Goal: Information Seeking & Learning: Learn about a topic

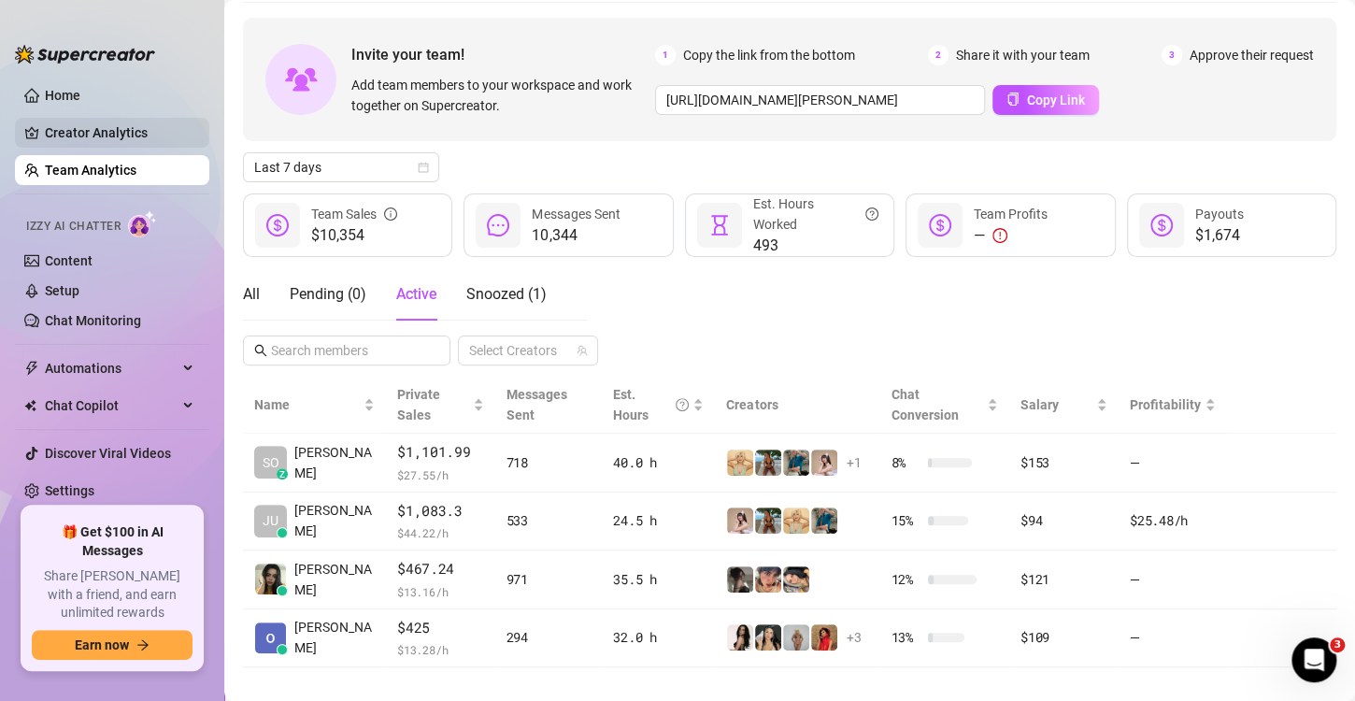
click at [87, 122] on link "Creator Analytics" at bounding box center [120, 133] width 150 height 30
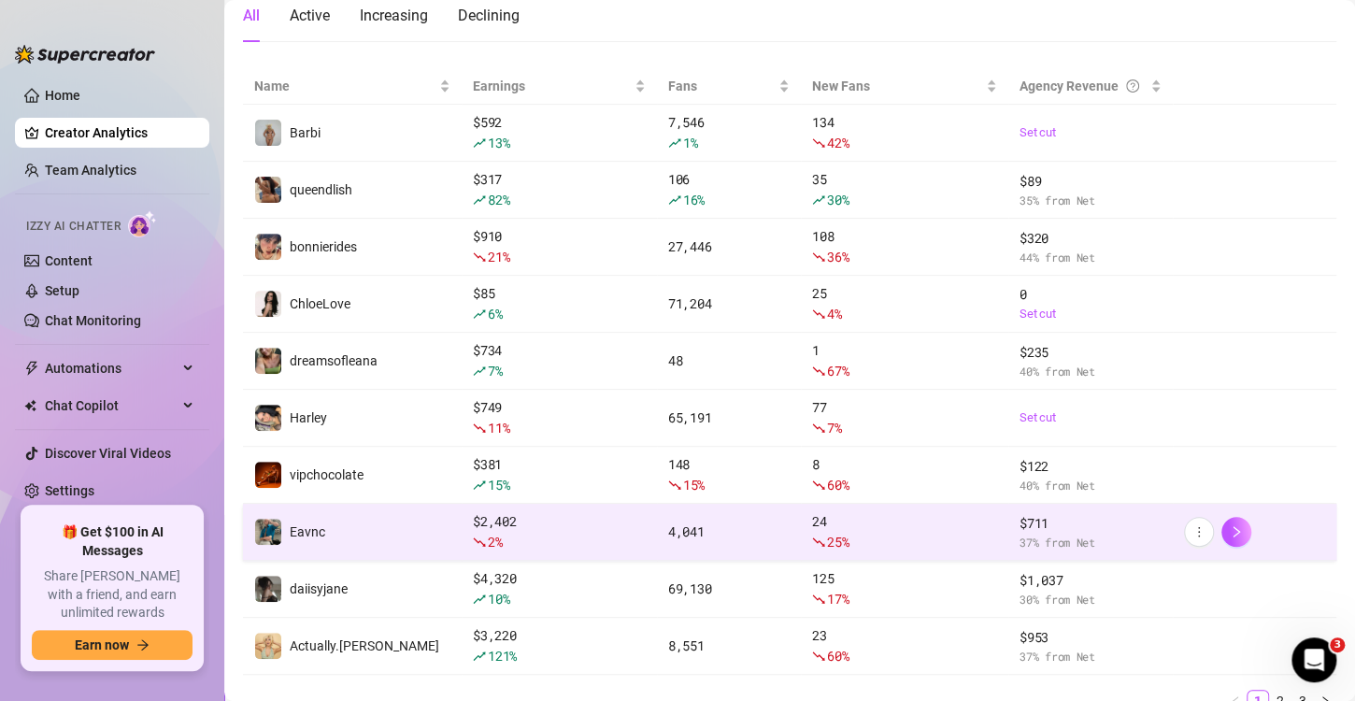
scroll to position [278, 0]
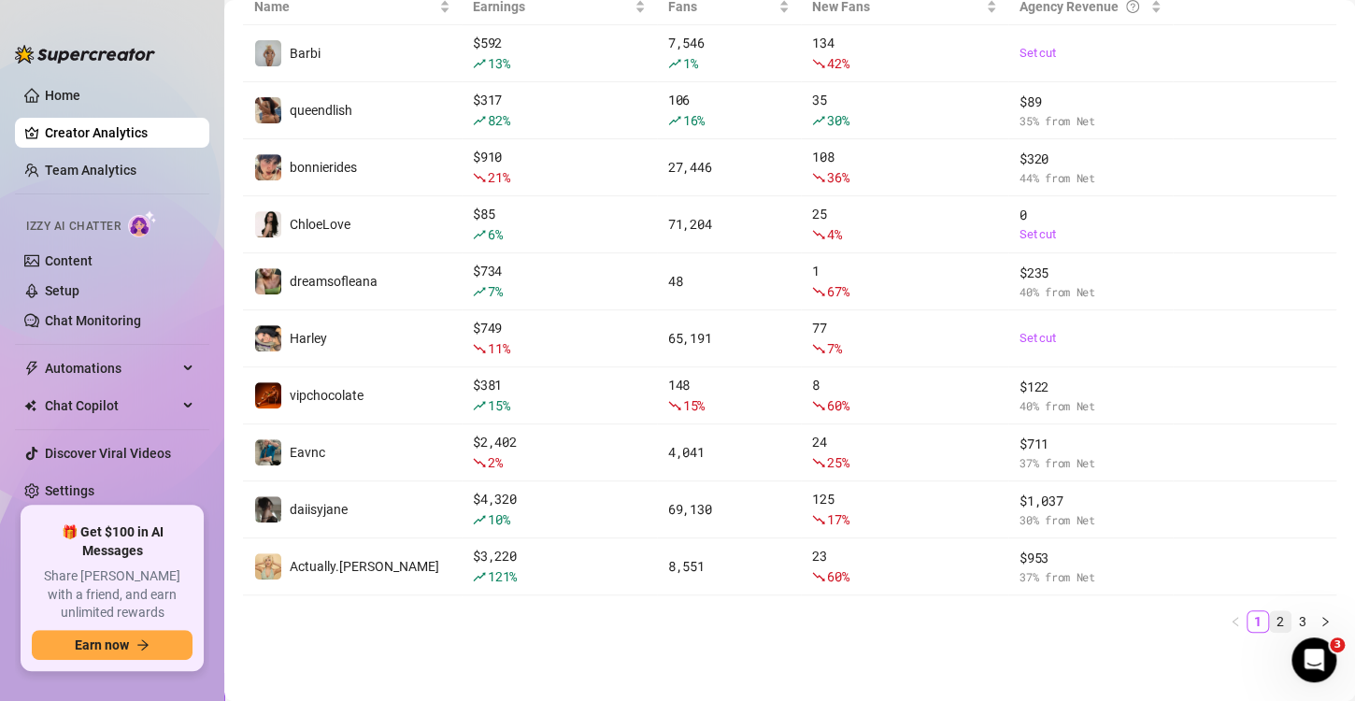
click at [1270, 618] on link "2" at bounding box center [1280, 621] width 21 height 21
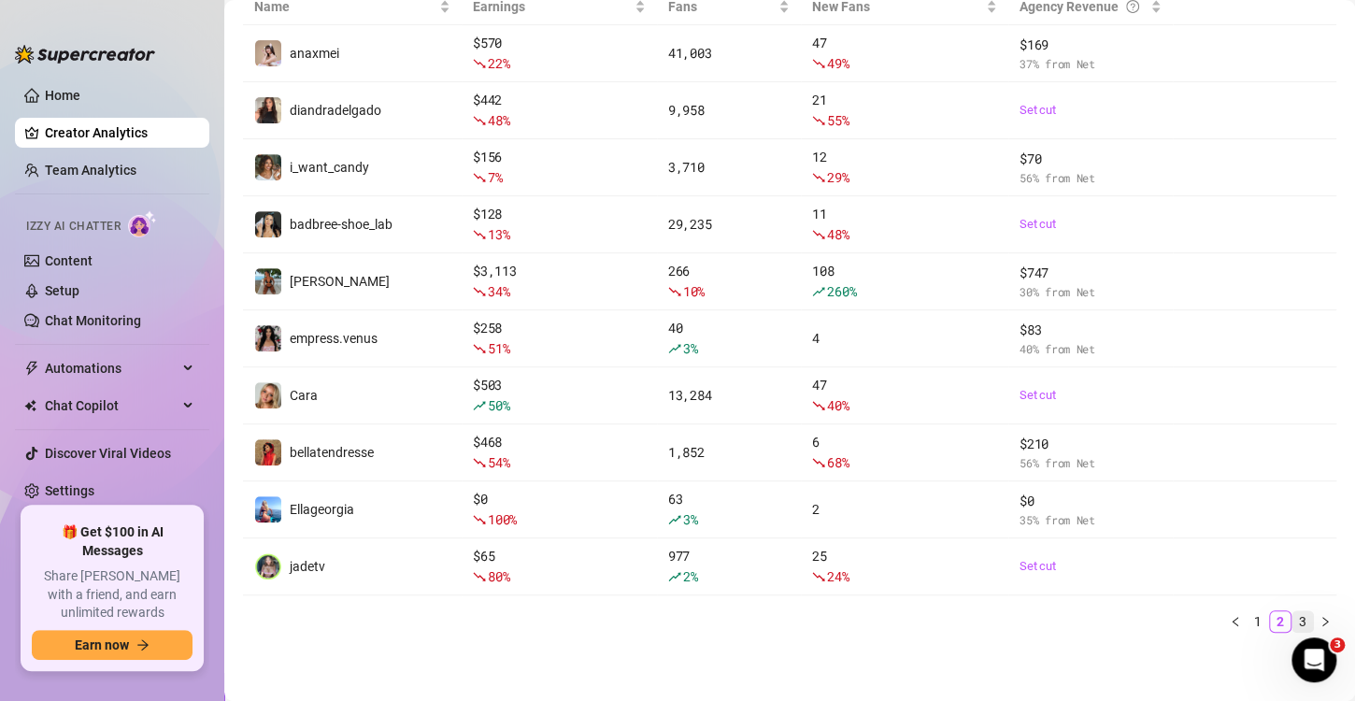
click at [1293, 616] on link "3" at bounding box center [1303, 621] width 21 height 21
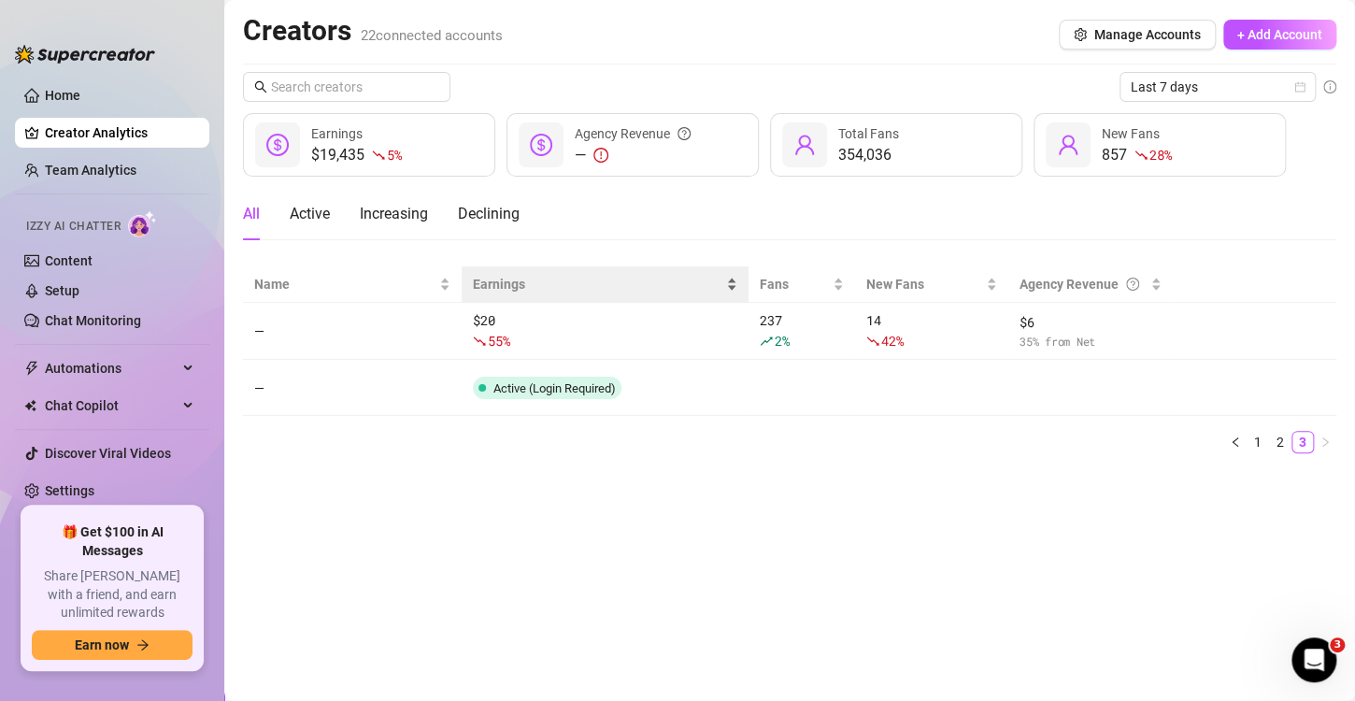
scroll to position [0, 0]
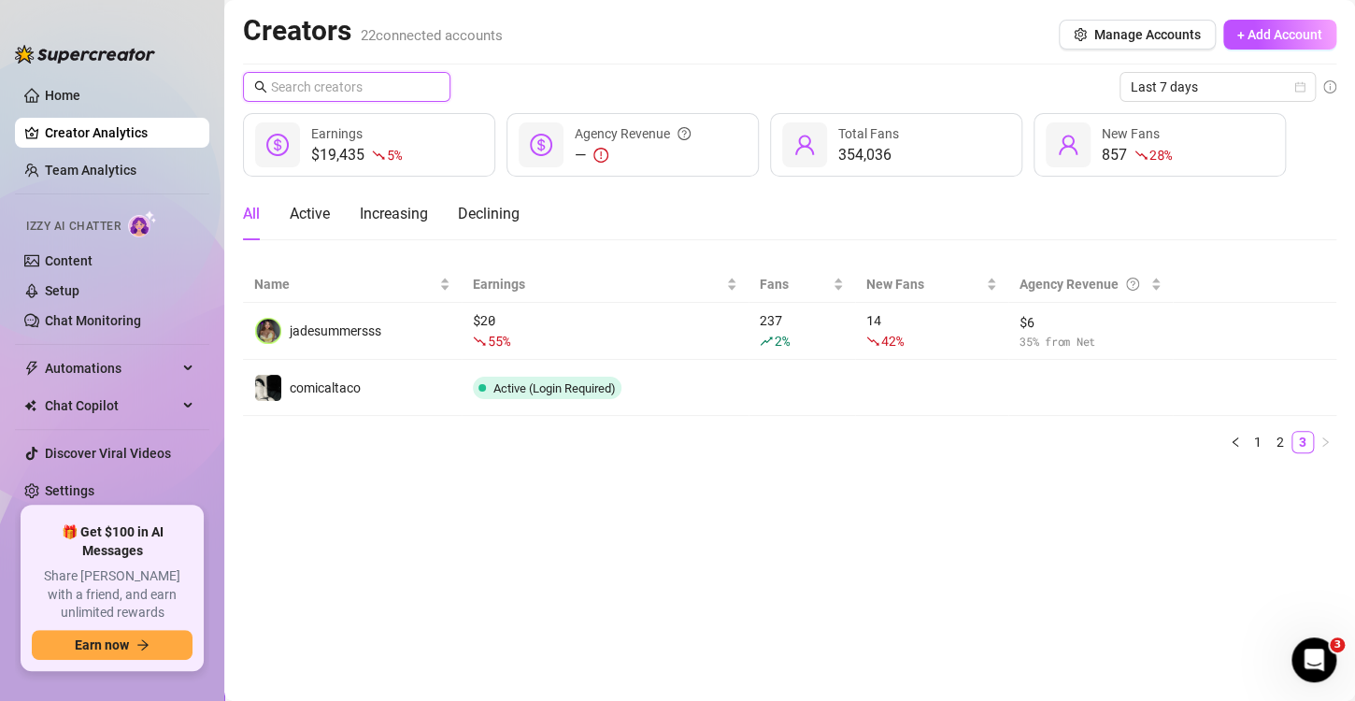
click at [341, 82] on input "text" at bounding box center [347, 87] width 153 height 21
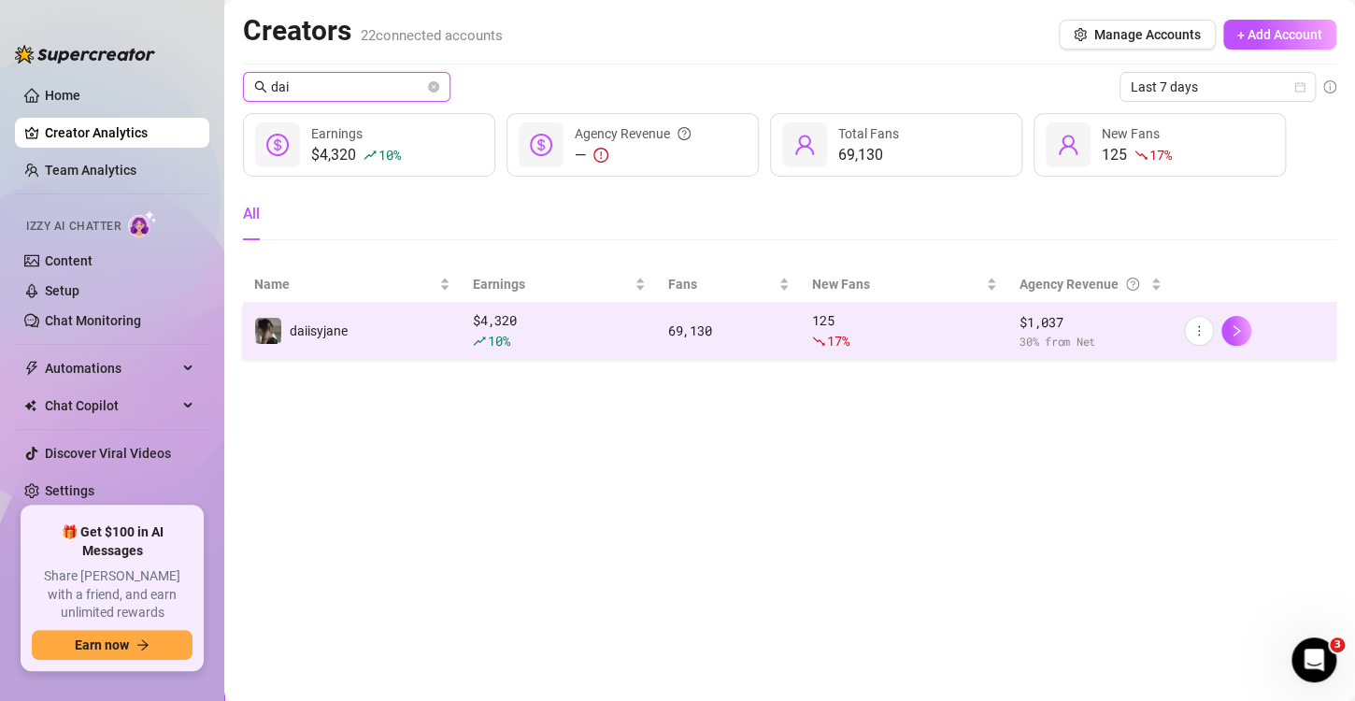
type input "dai"
click at [337, 342] on div "daiisyjane" at bounding box center [300, 331] width 93 height 28
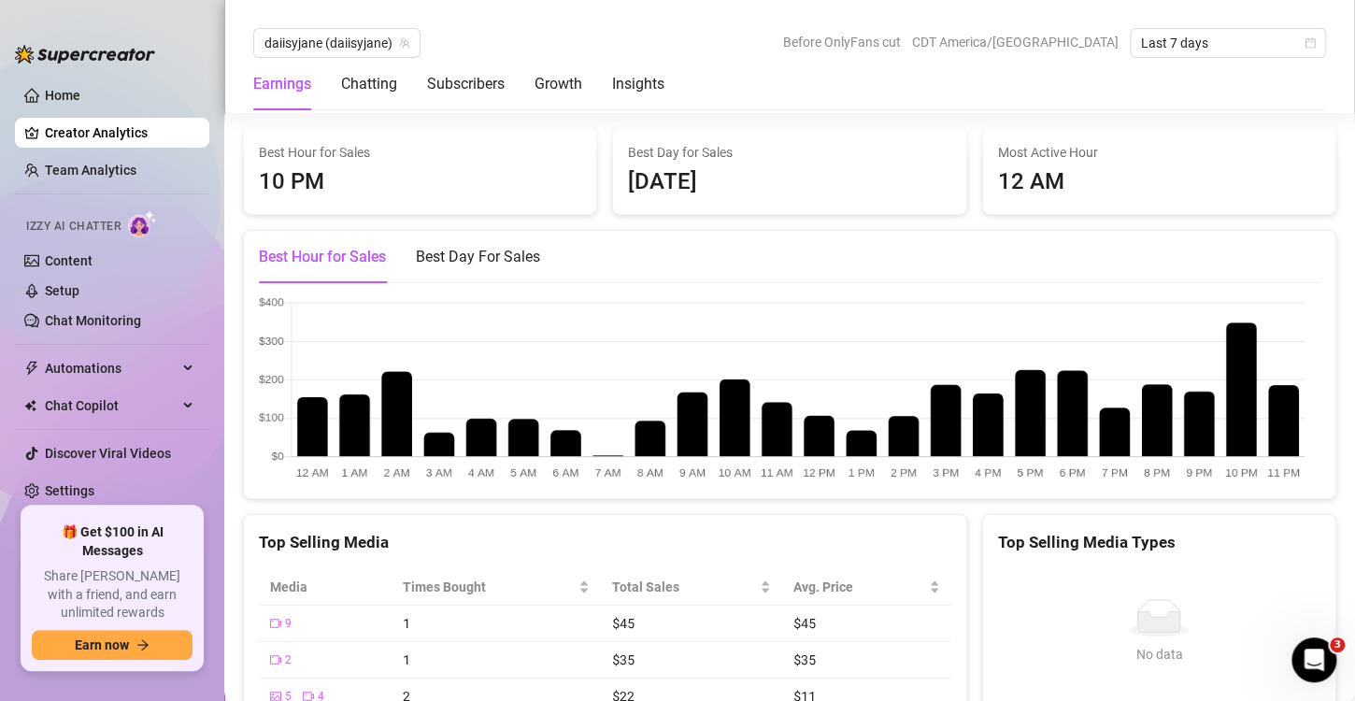
scroll to position [2824, 0]
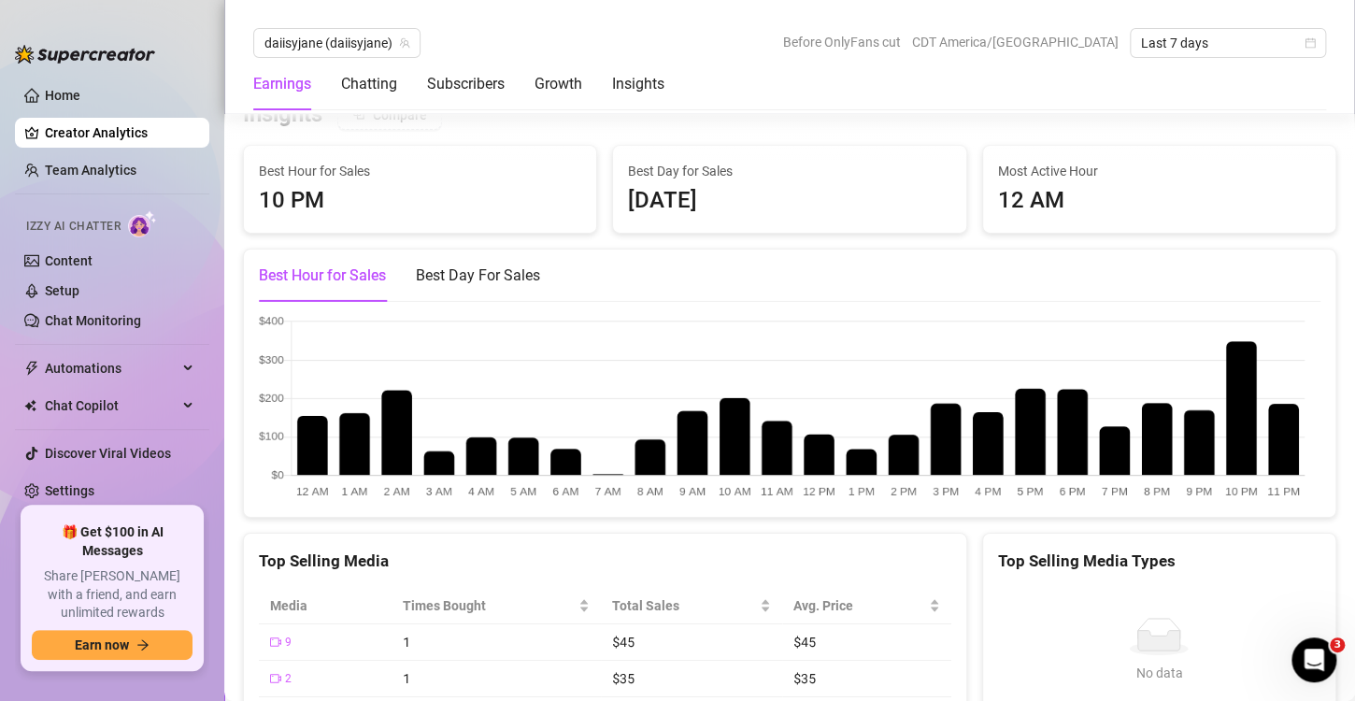
click at [711, 208] on div "[DATE]" at bounding box center [789, 201] width 322 height 36
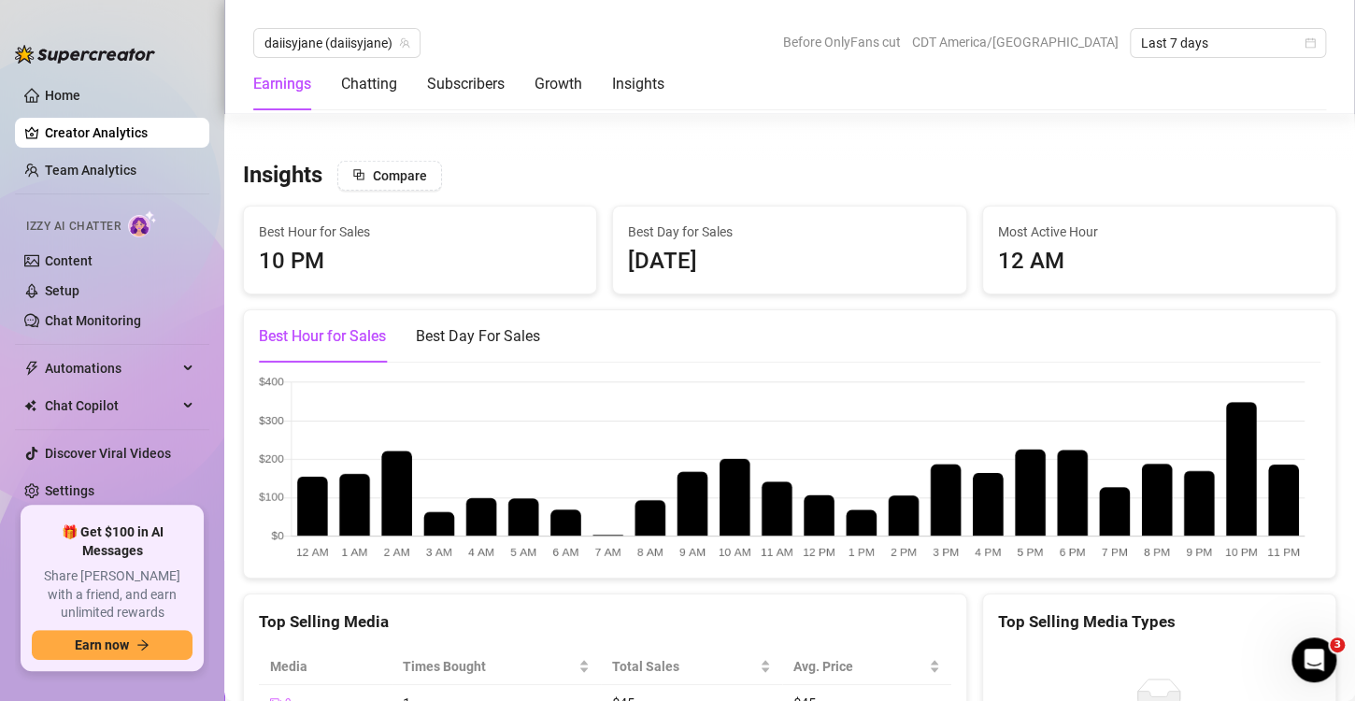
scroll to position [2730, 0]
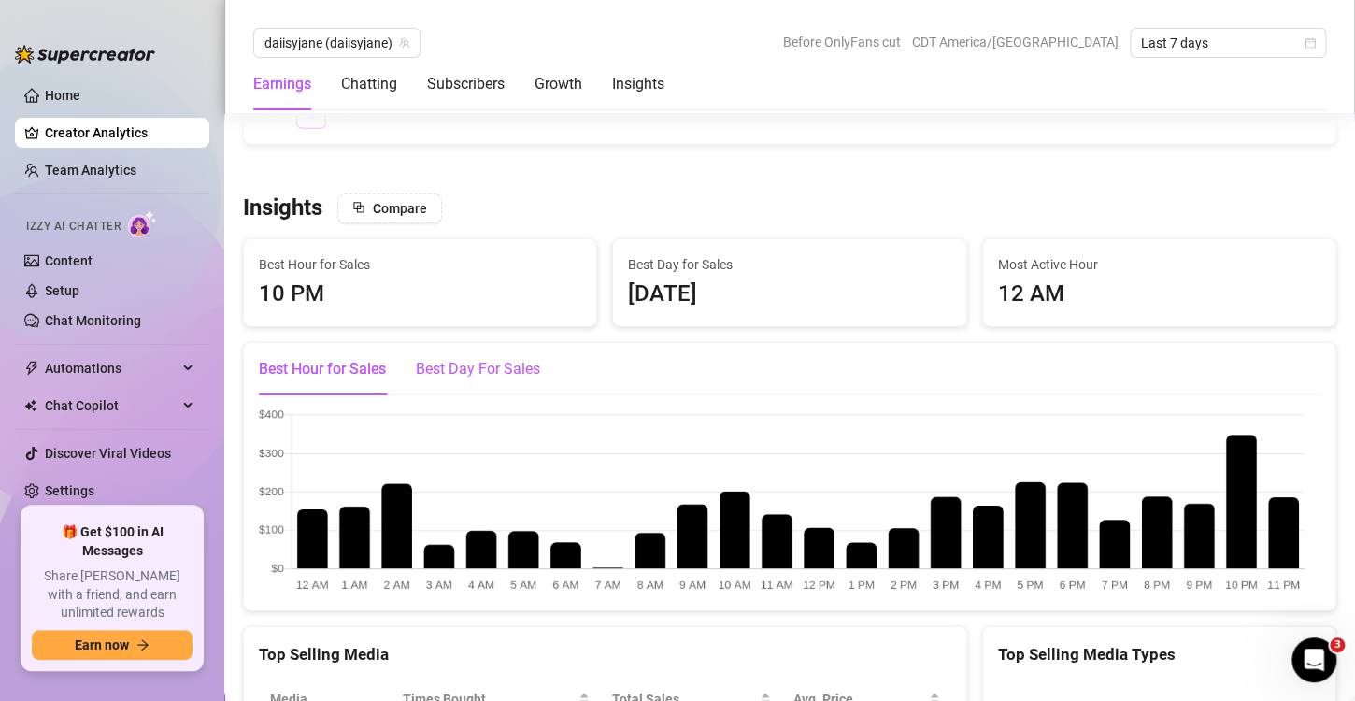
click at [463, 360] on div "Best Day For Sales" at bounding box center [478, 369] width 124 height 22
click at [352, 343] on div "Best Hour for Sales" at bounding box center [322, 369] width 127 height 52
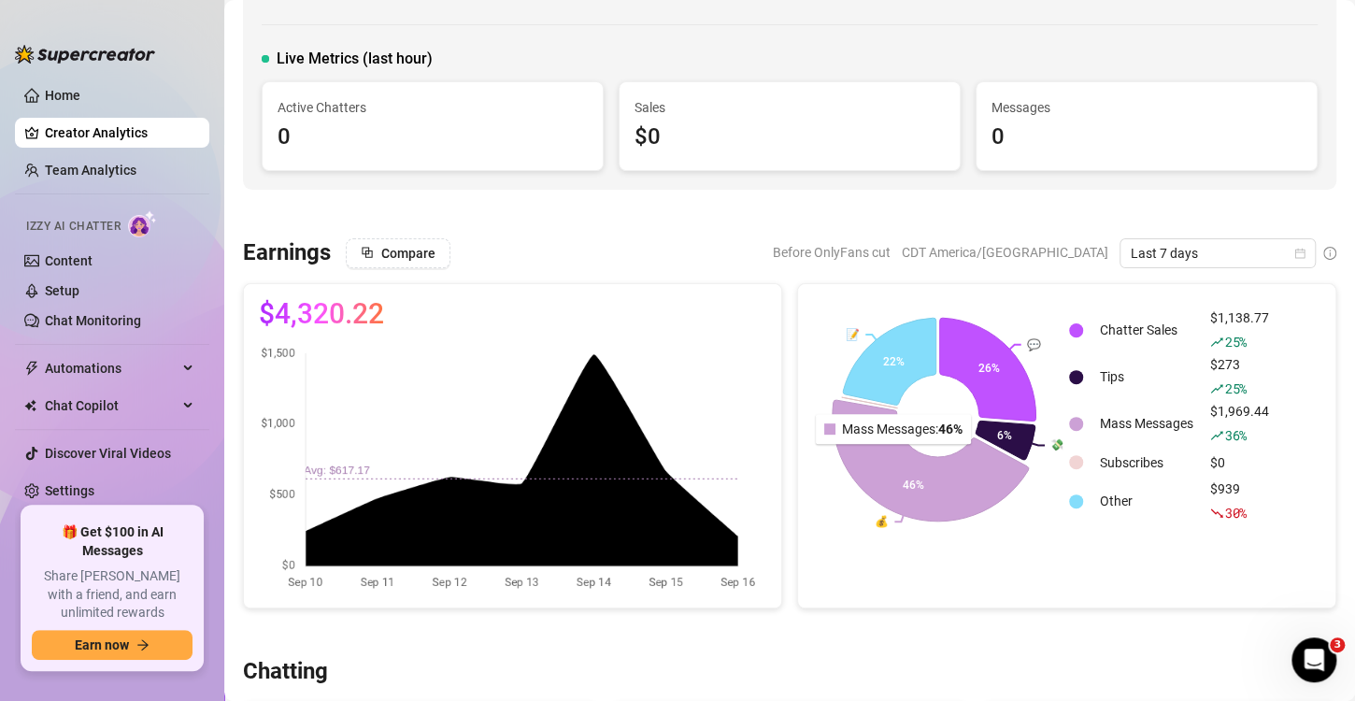
scroll to position [187, 0]
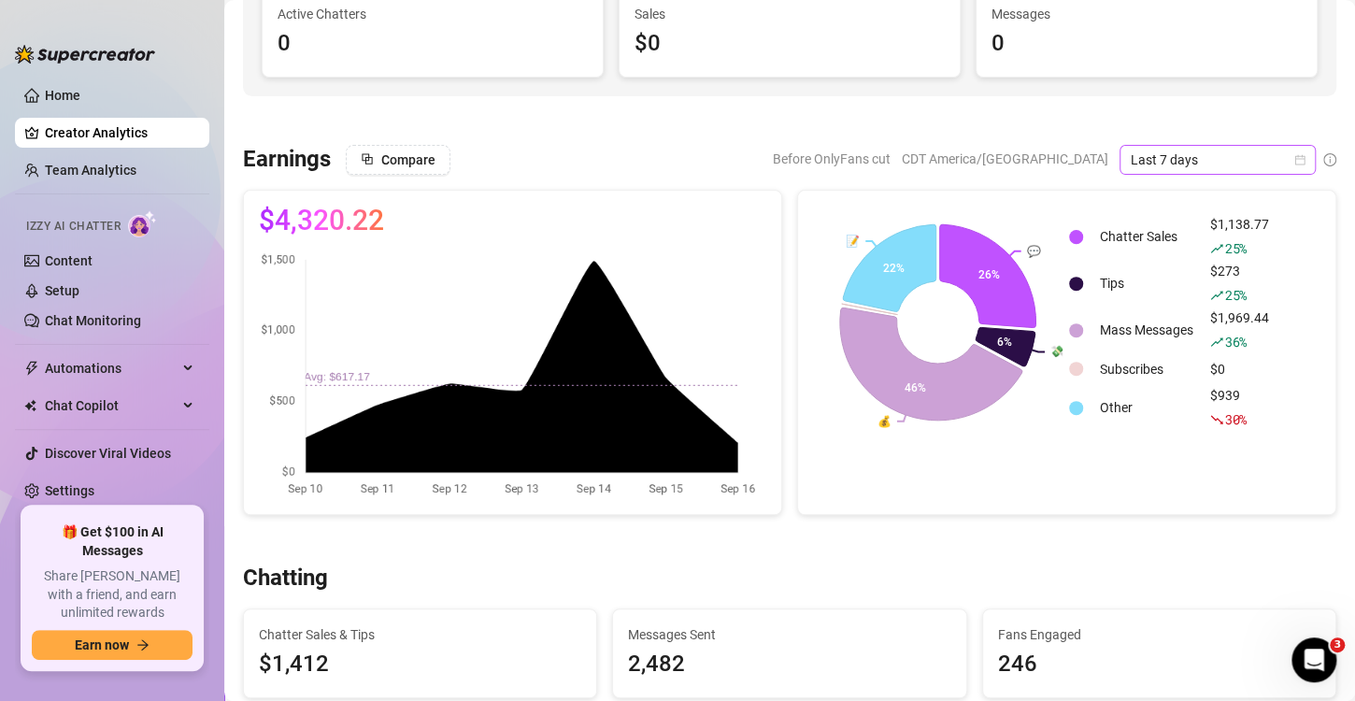
click at [1296, 157] on icon "calendar" at bounding box center [1301, 159] width 10 height 10
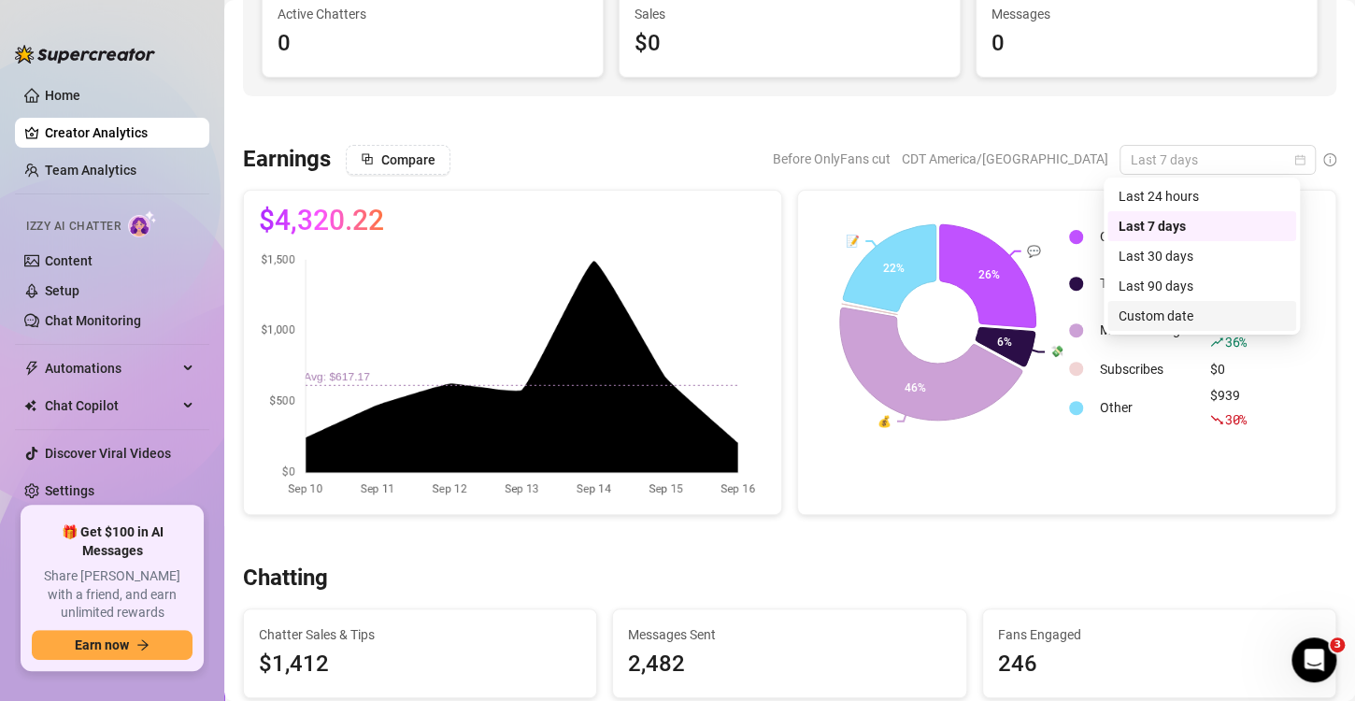
click at [1182, 318] on div "Custom date" at bounding box center [1202, 316] width 166 height 21
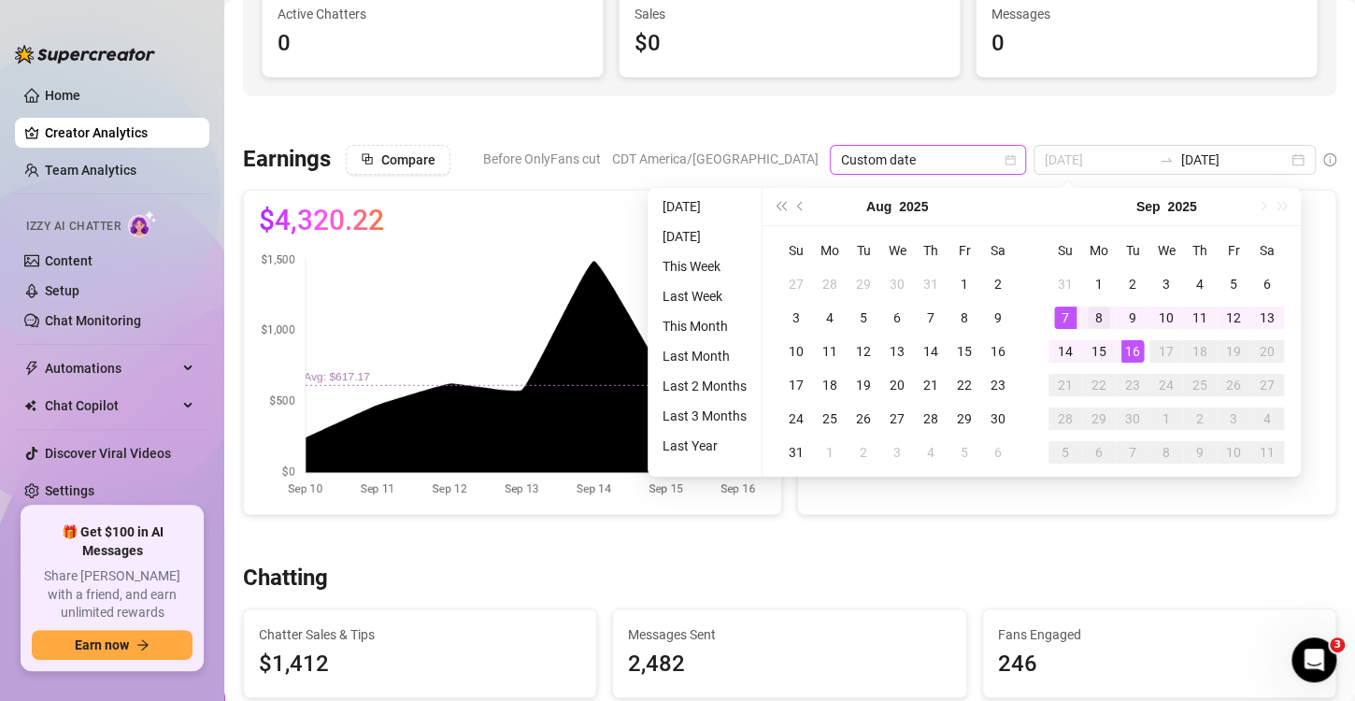
type input "[DATE]"
drag, startPoint x: 1100, startPoint y: 316, endPoint x: 1063, endPoint y: 353, distance: 52.9
click at [1100, 316] on div "8" at bounding box center [1099, 318] width 22 height 22
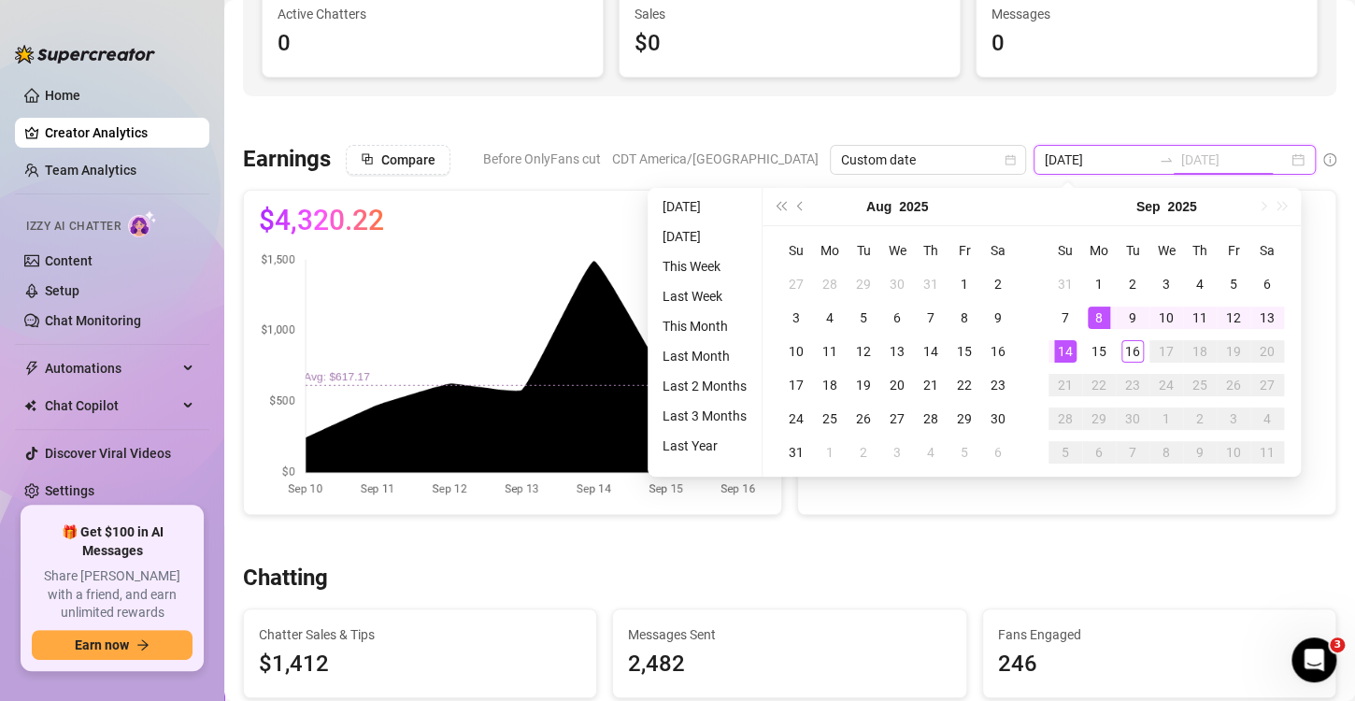
type input "[DATE]"
click at [1063, 352] on div "14" at bounding box center [1065, 351] width 22 height 22
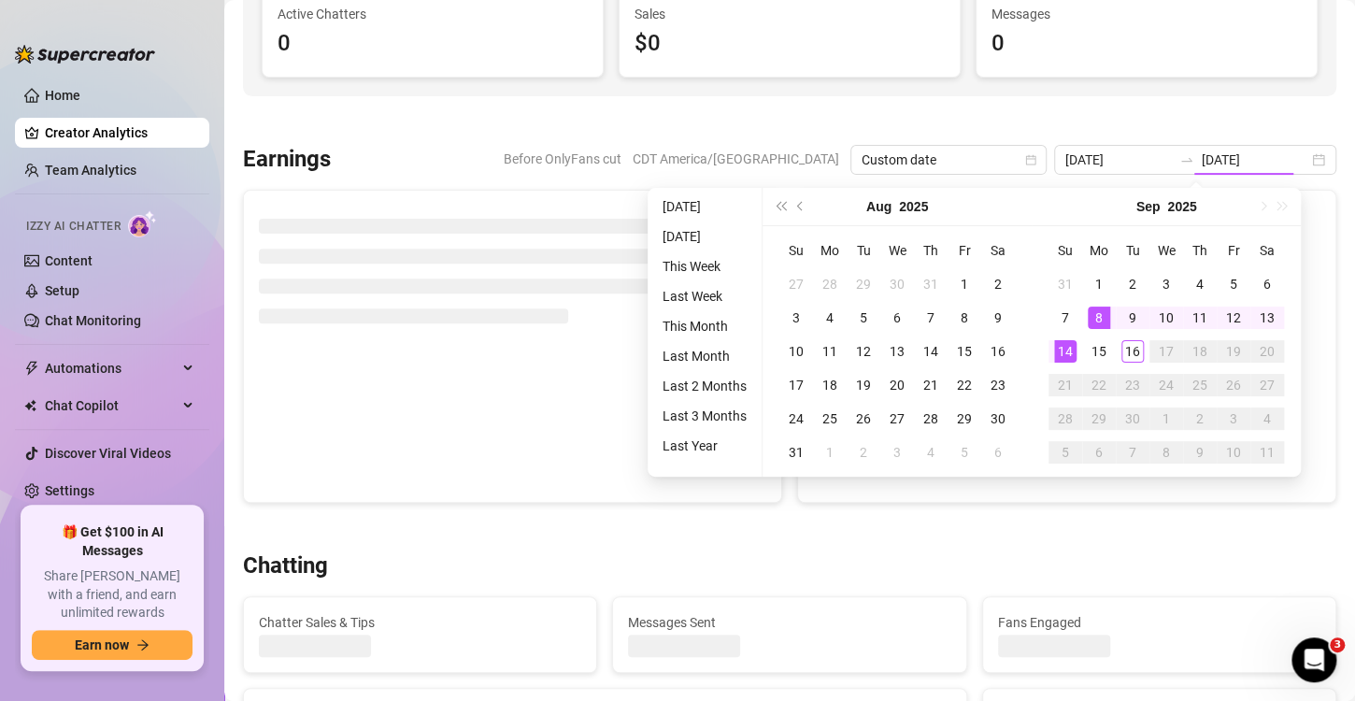
type input "[DATE]"
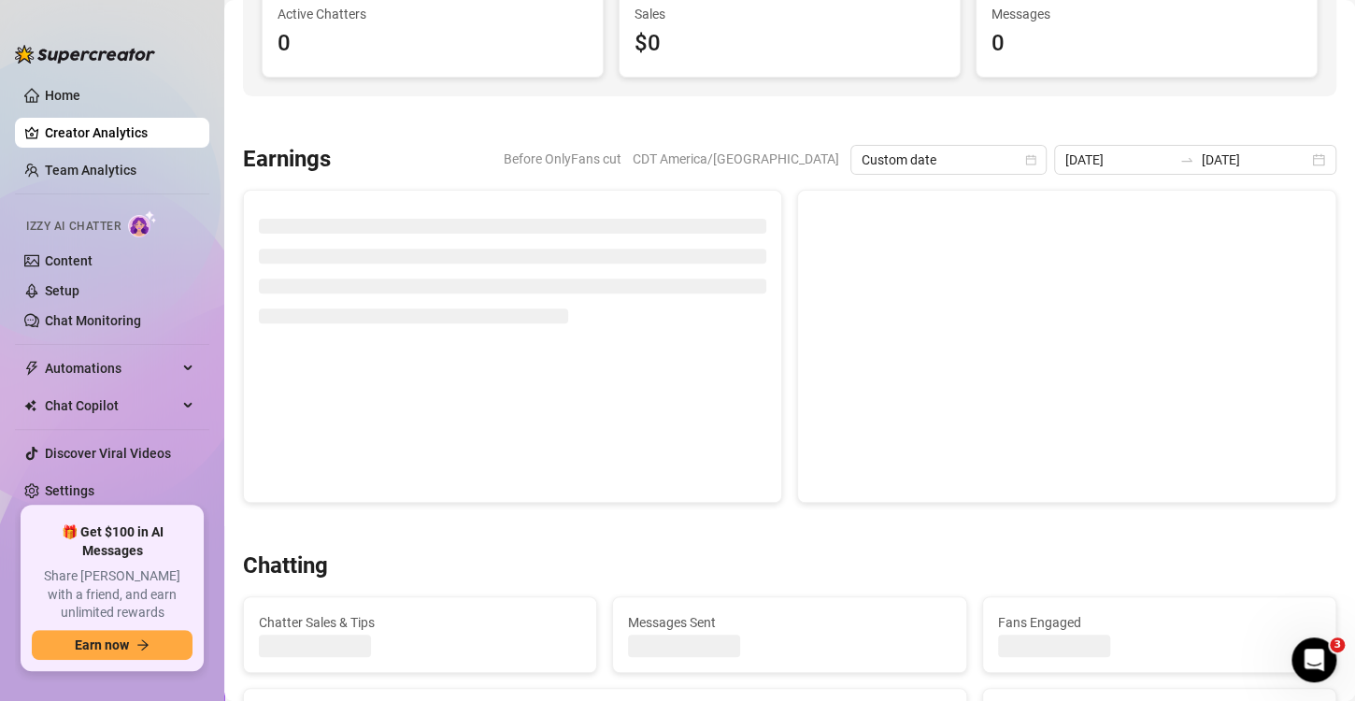
click at [1146, 111] on div at bounding box center [790, 120] width 1094 height 19
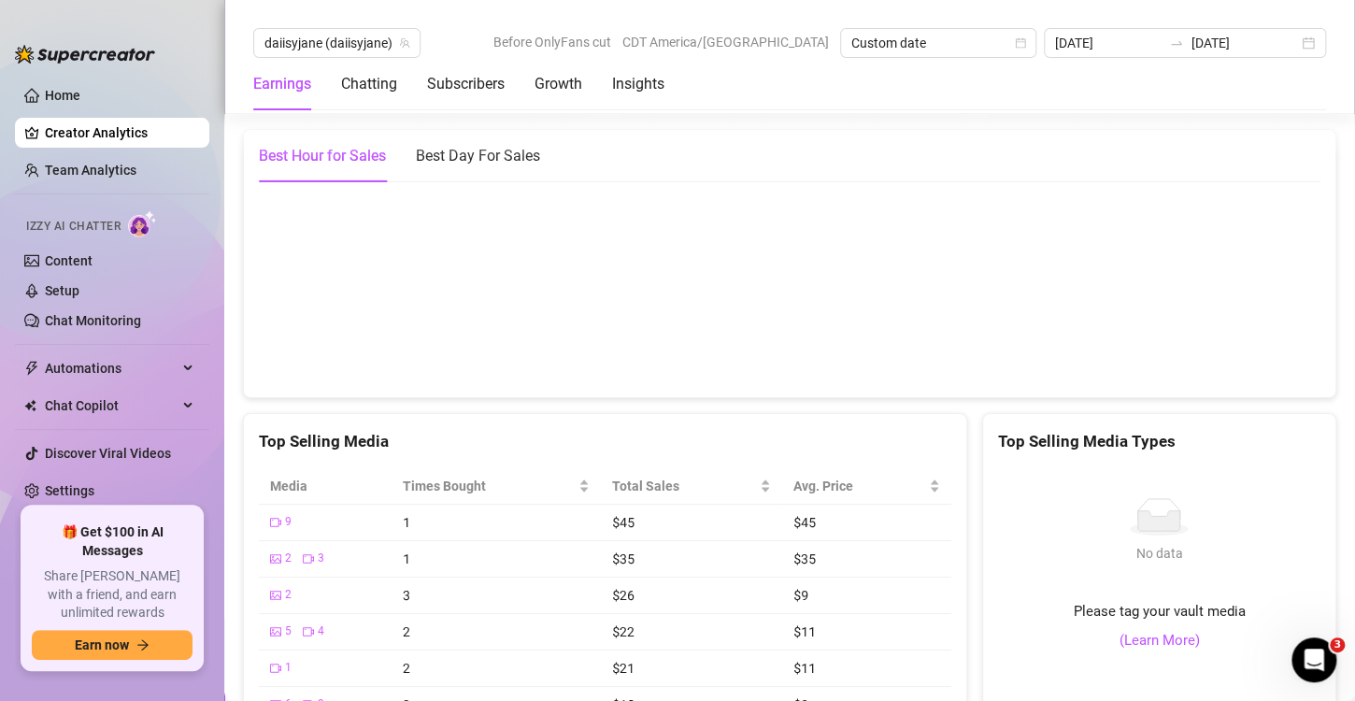
scroll to position [2755, 0]
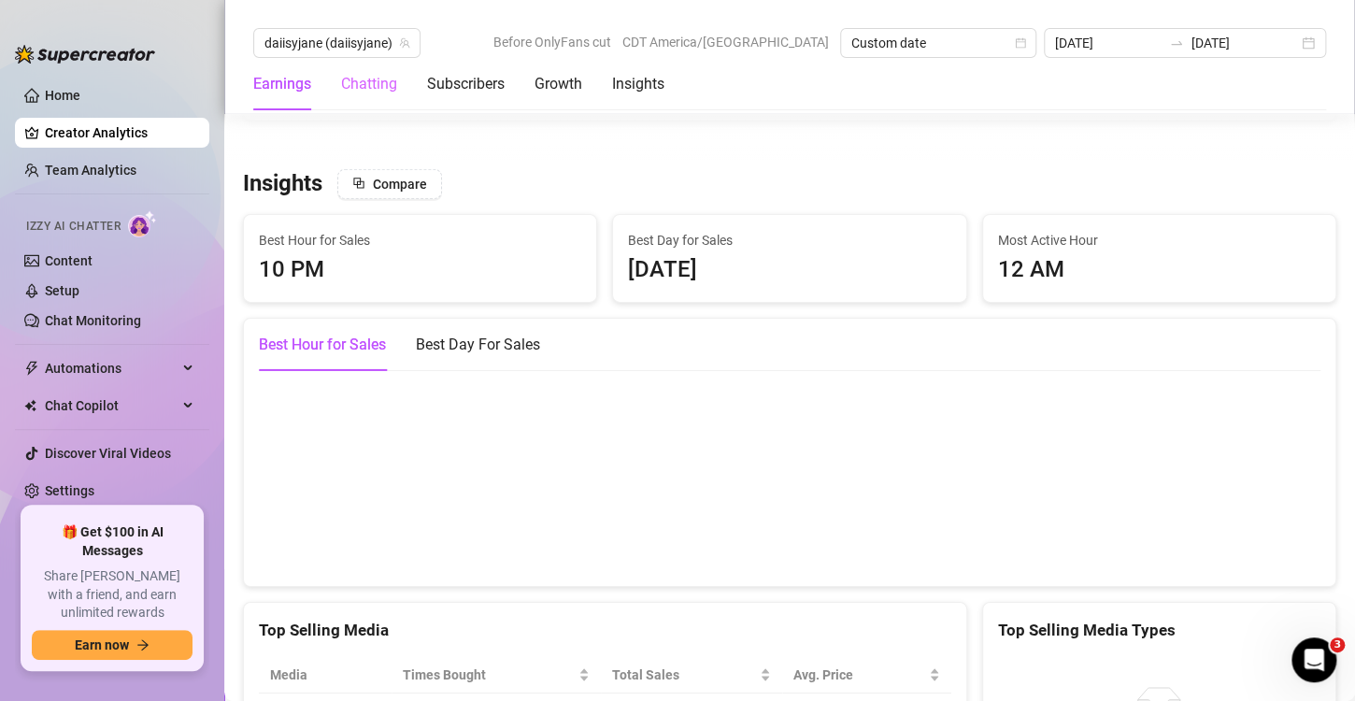
drag, startPoint x: 530, startPoint y: 177, endPoint x: 342, endPoint y: 80, distance: 211.1
click at [530, 176] on div "Insights Compare" at bounding box center [790, 184] width 1094 height 30
click at [331, 33] on span "daiisyjane (daiisyjane)" at bounding box center [337, 43] width 145 height 28
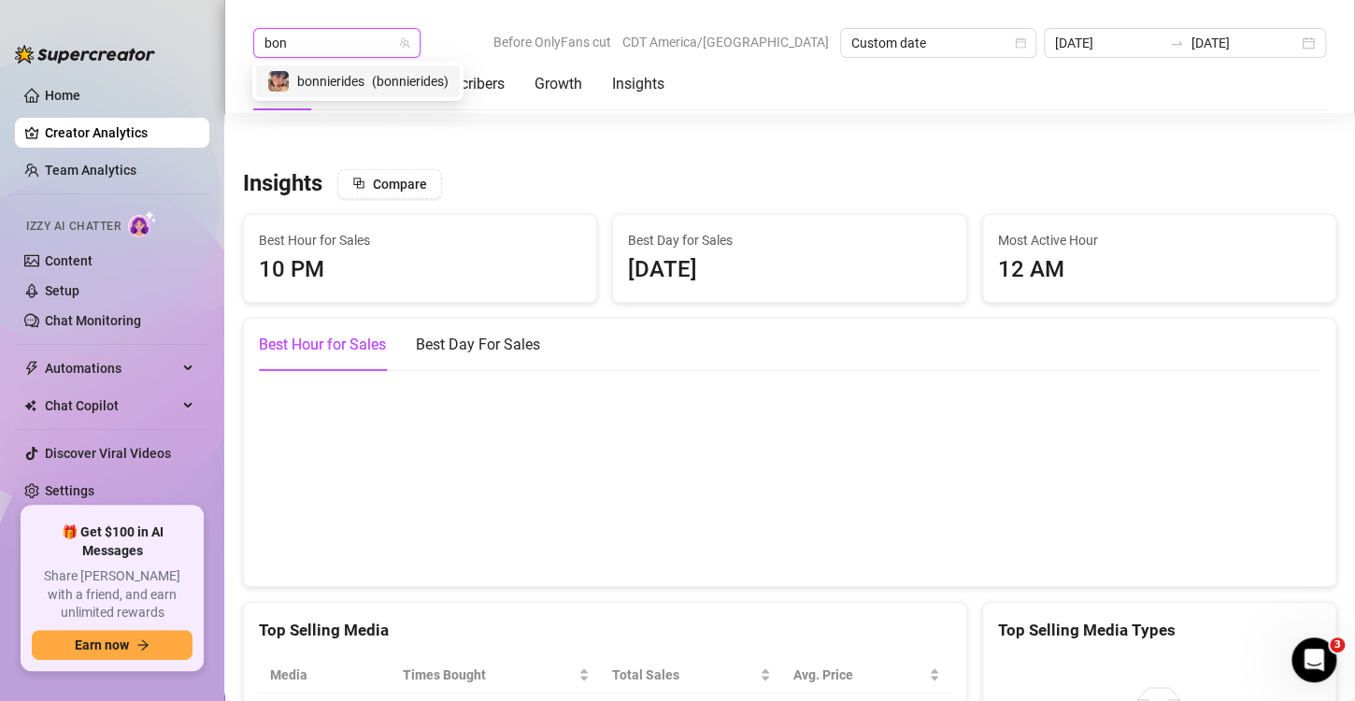
type input "[GEOGRAPHIC_DATA]"
click at [404, 86] on span "( bonnierides )" at bounding box center [410, 81] width 77 height 21
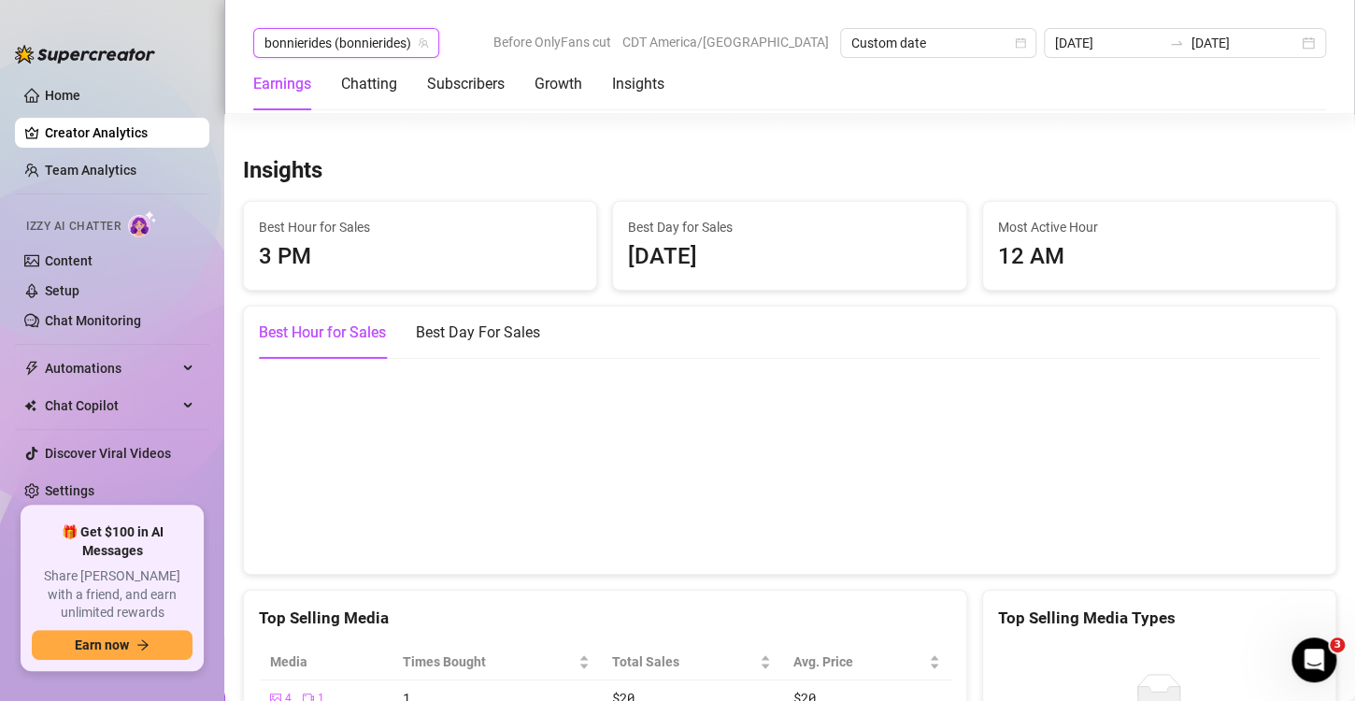
scroll to position [2662, 0]
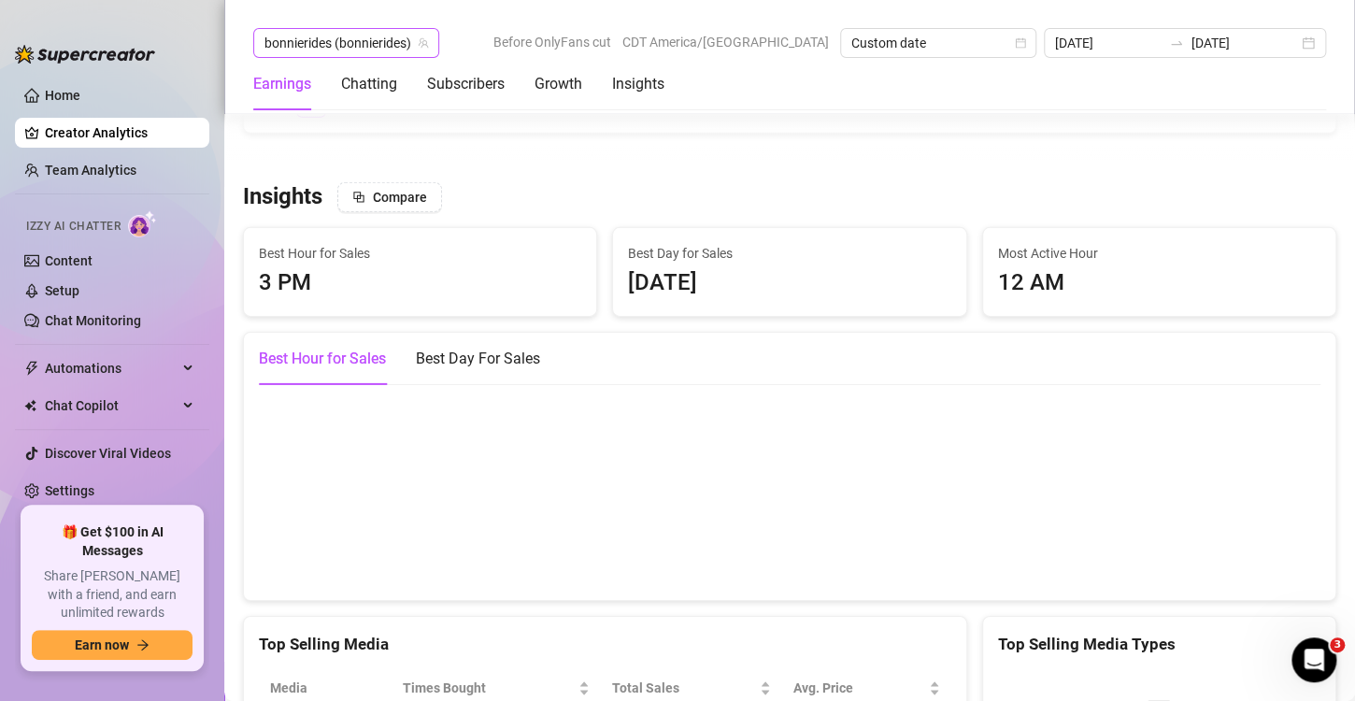
click at [307, 46] on span "bonnierides (bonnierides)" at bounding box center [347, 43] width 164 height 28
type input "empre"
click at [384, 83] on span "empress.venus" at bounding box center [341, 81] width 88 height 21
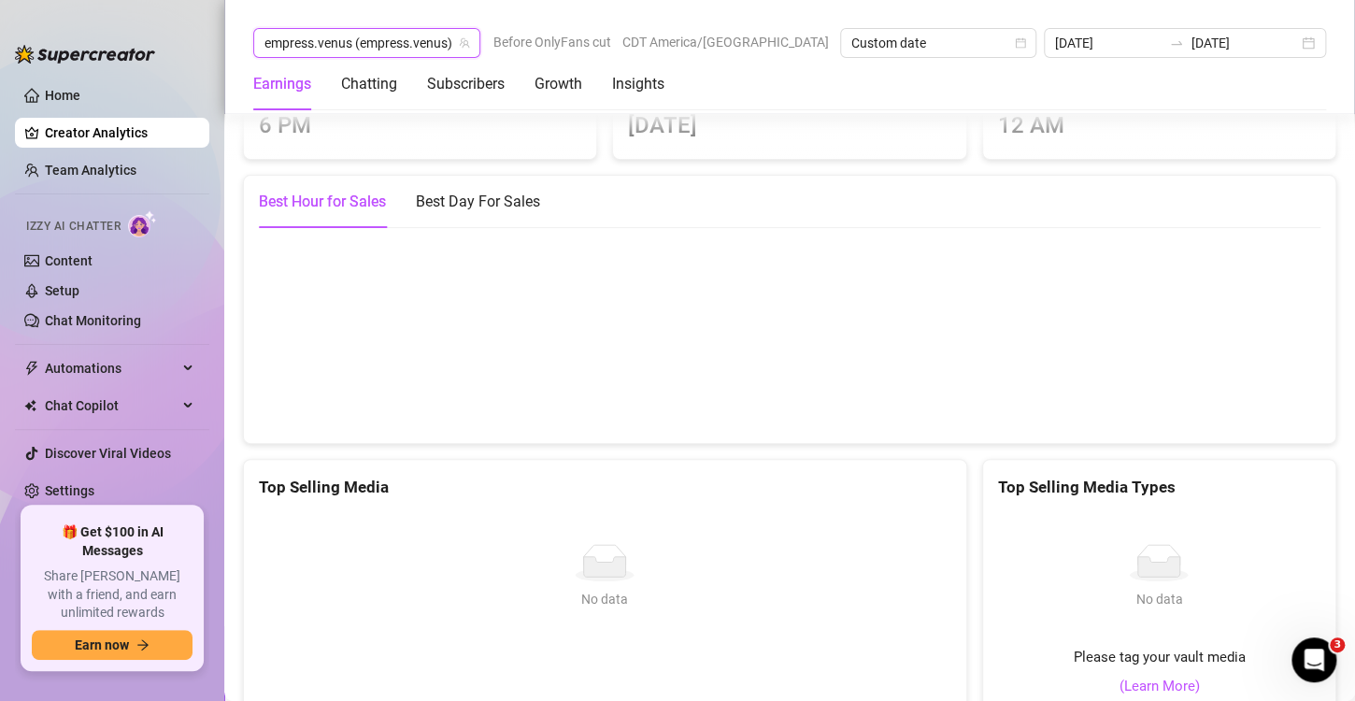
scroll to position [3316, 0]
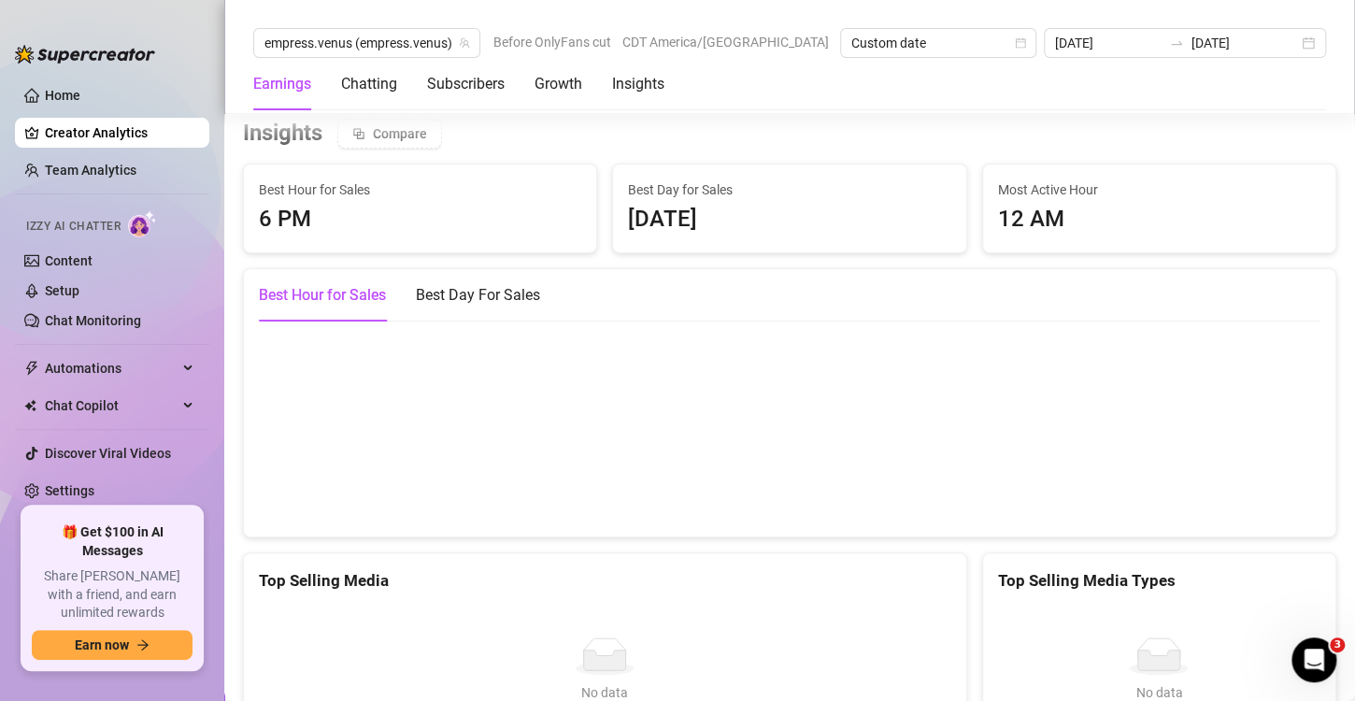
drag, startPoint x: 389, startPoint y: 637, endPoint x: 418, endPoint y: 623, distance: 32.6
click at [389, 594] on div "Top Selling Media" at bounding box center [605, 580] width 693 height 25
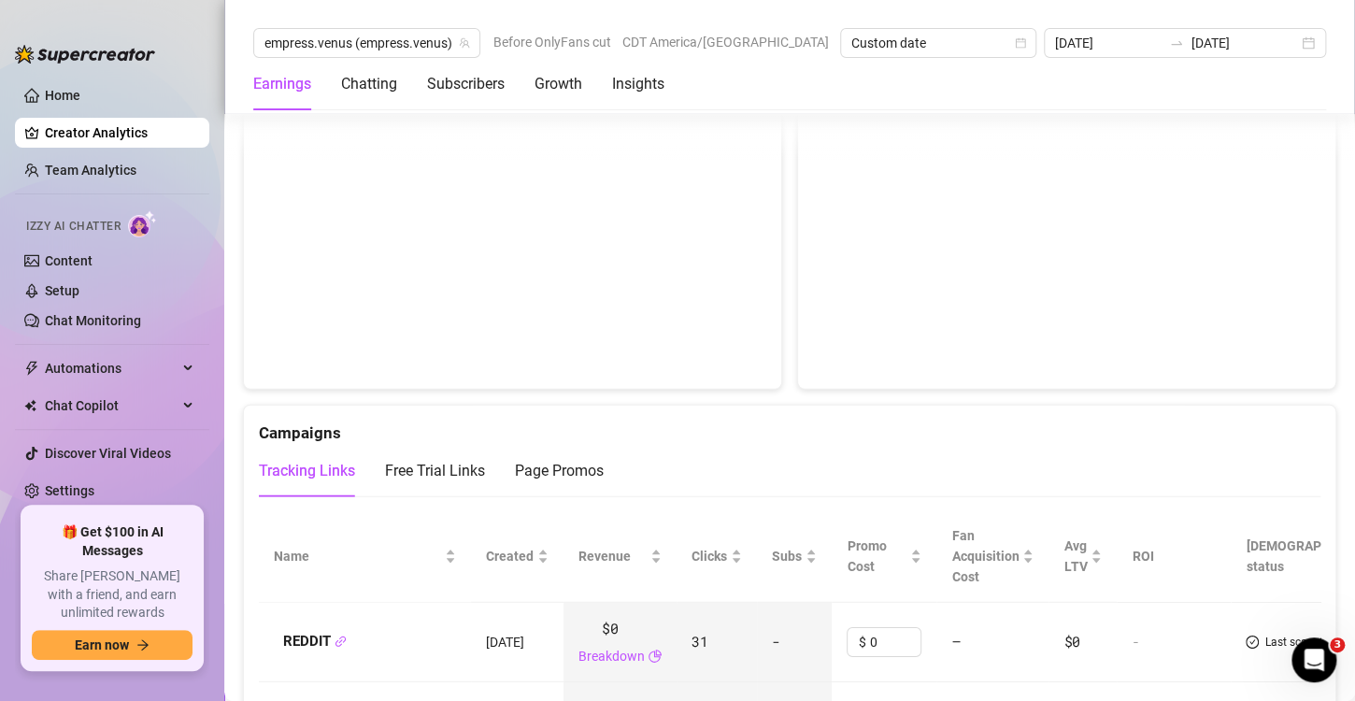
scroll to position [1727, 0]
